Goal: Find specific page/section: Find specific page/section

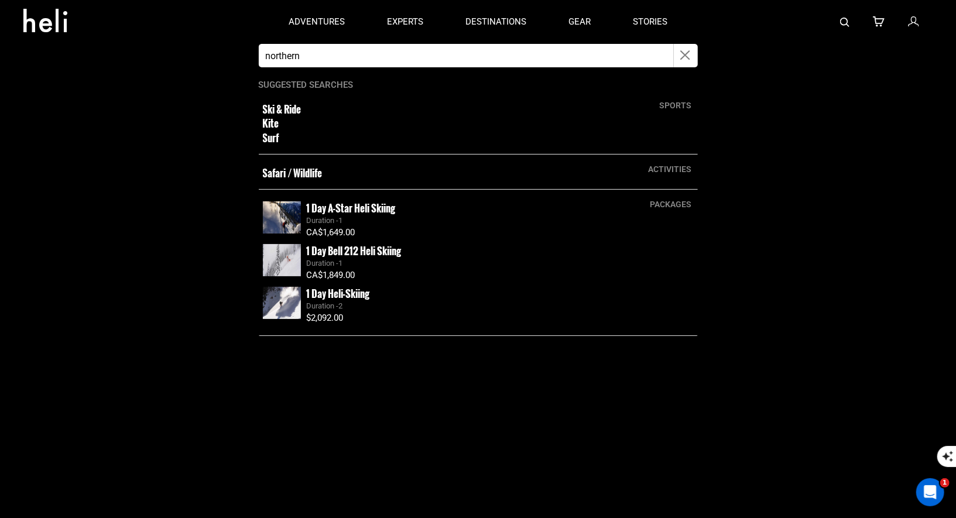
type input "Northern Escape heli"
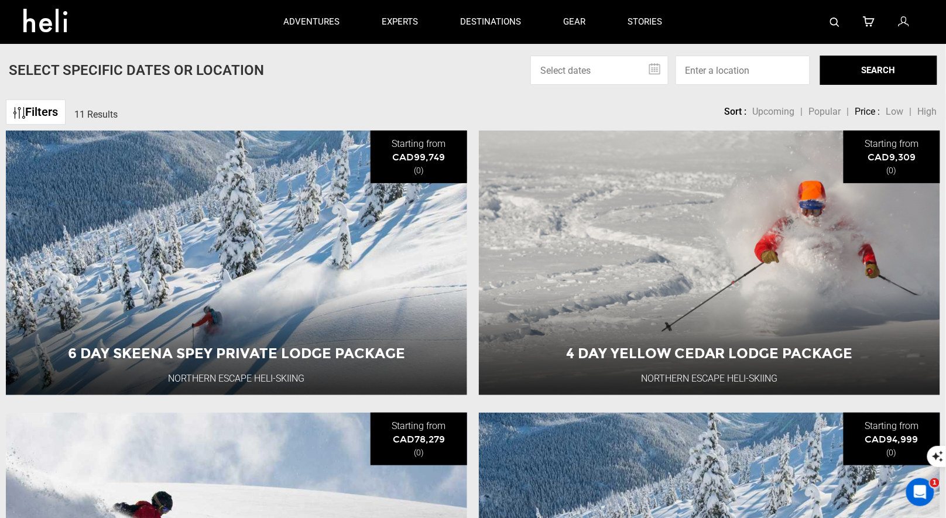
click at [315, 111] on div "Filters 11 Results sortby Sort Upcoming Popular Price: Low to High Price : High…" at bounding box center [473, 106] width 946 height 25
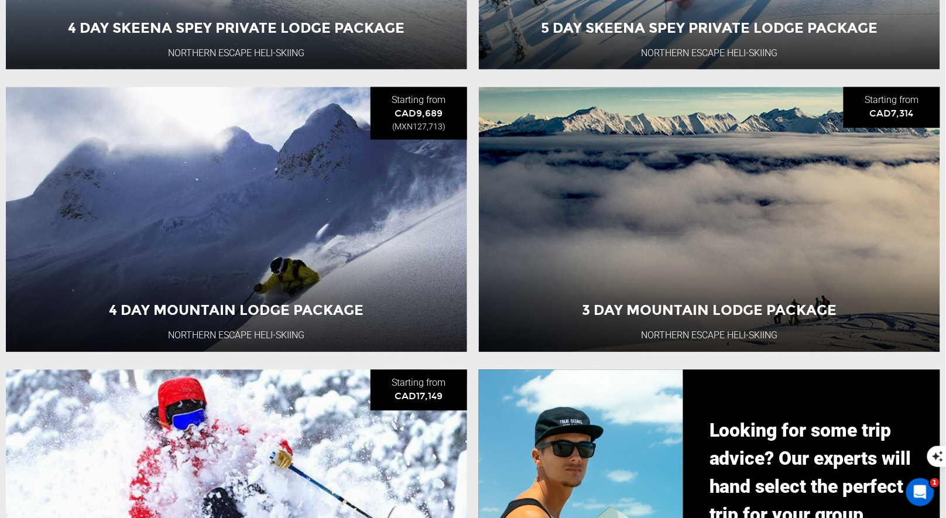
scroll to position [709, 0]
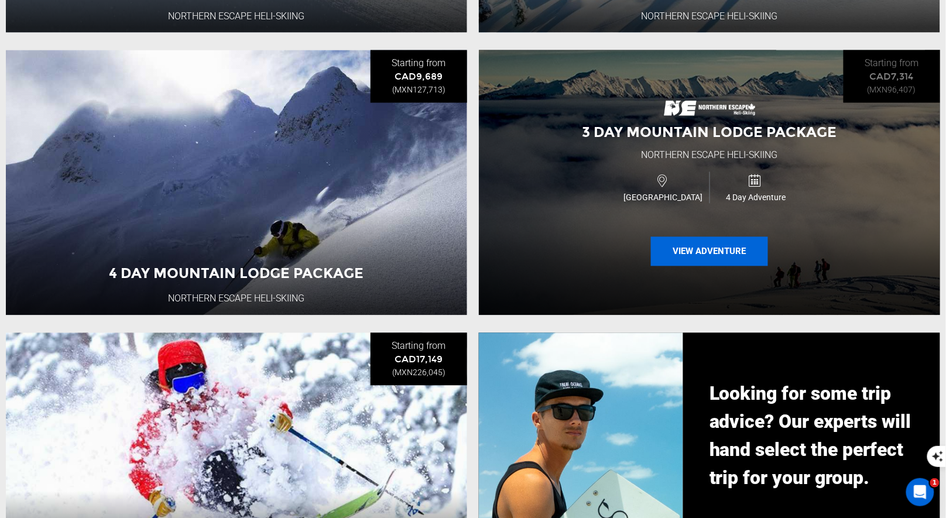
click at [672, 254] on button "View Adventure" at bounding box center [709, 251] width 117 height 29
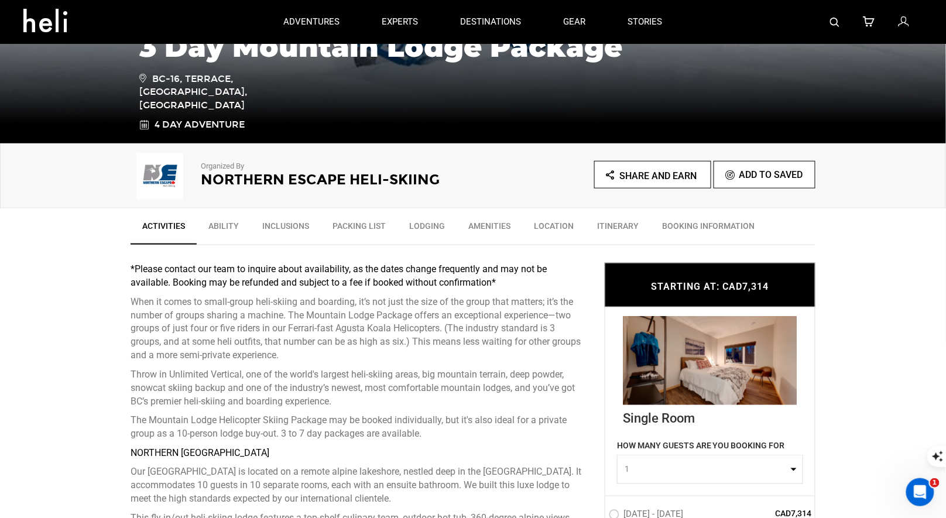
scroll to position [73, 0]
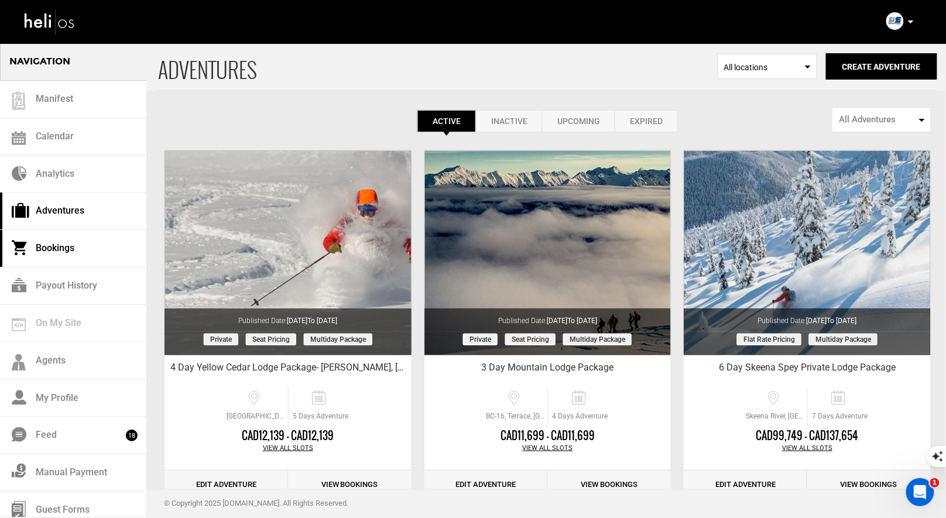
click at [63, 250] on link "Bookings" at bounding box center [73, 248] width 146 height 37
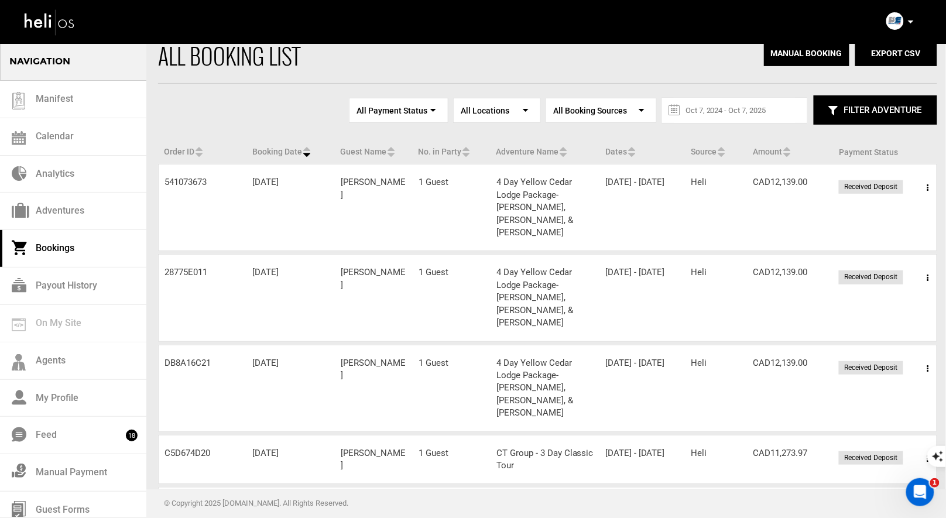
scroll to position [22, 0]
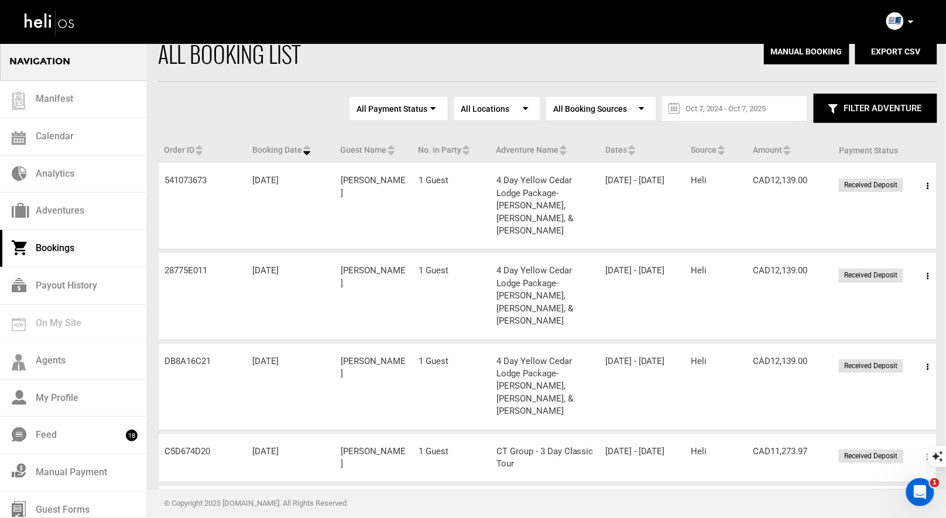
click at [924, 352] on span at bounding box center [928, 366] width 15 height 29
click at [868, 388] on link "View Details" at bounding box center [885, 402] width 116 height 29
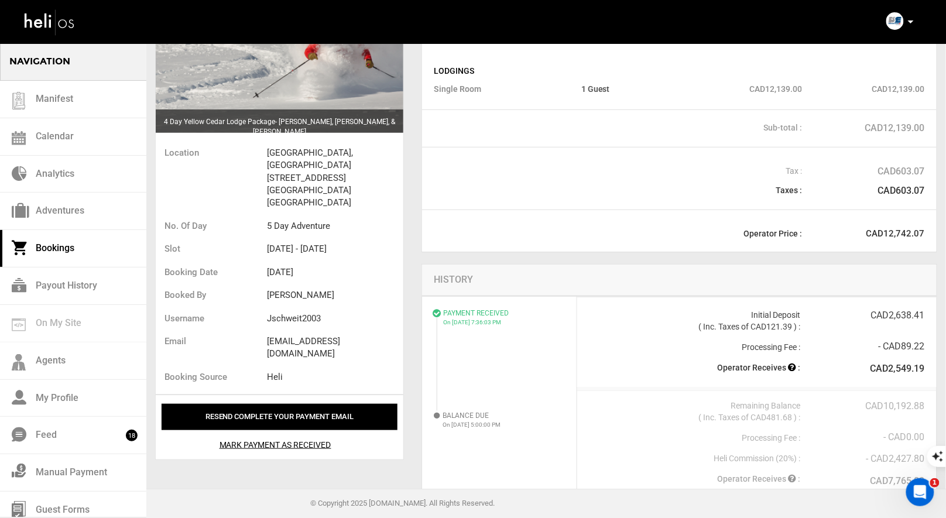
scroll to position [121, 0]
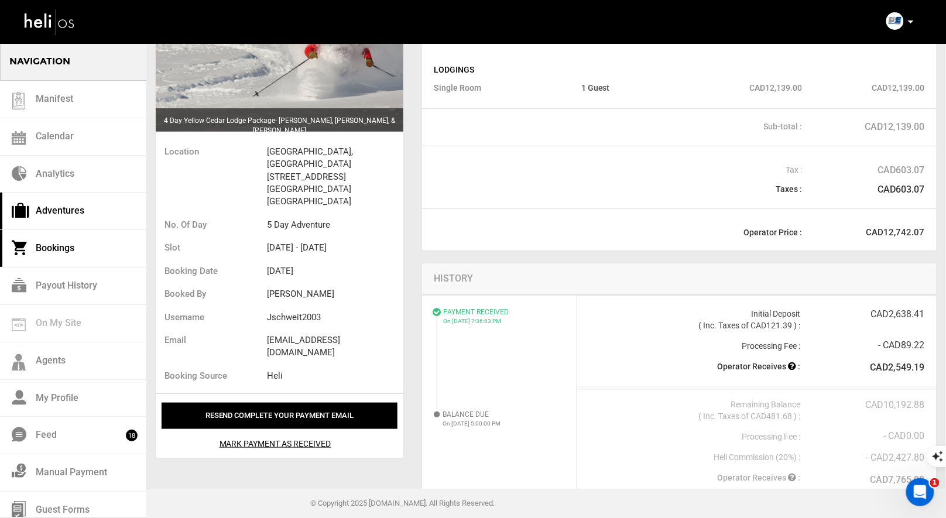
click at [46, 210] on link "Adventures" at bounding box center [73, 211] width 146 height 37
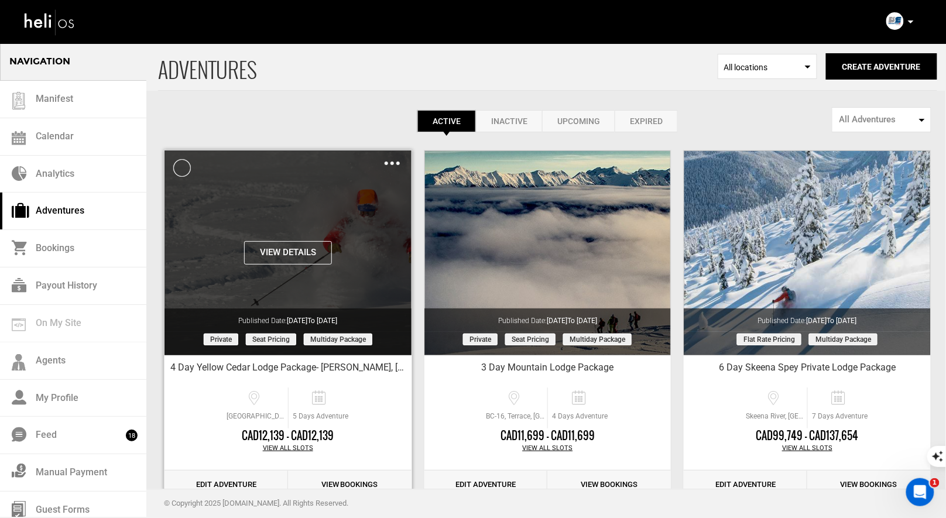
click at [285, 248] on button "View Details" at bounding box center [288, 252] width 88 height 23
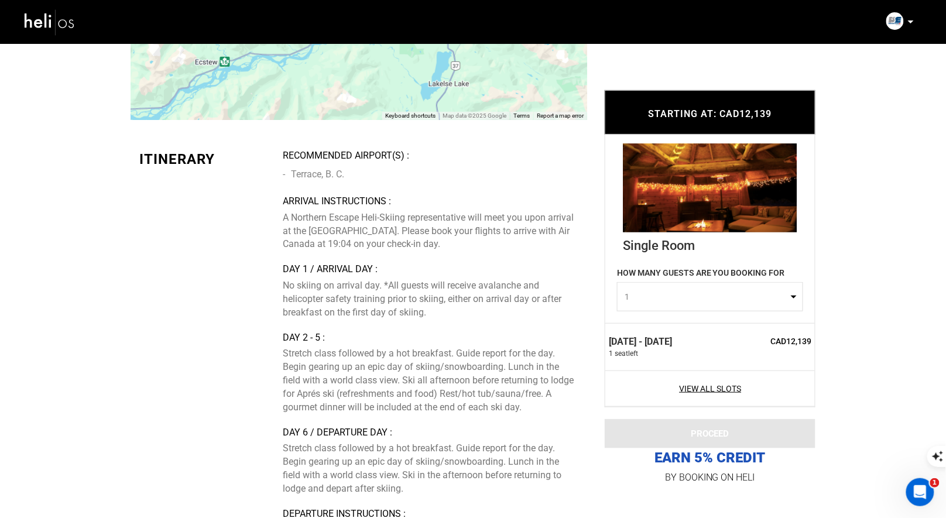
scroll to position [3146, 0]
